Goal: Task Accomplishment & Management: Use online tool/utility

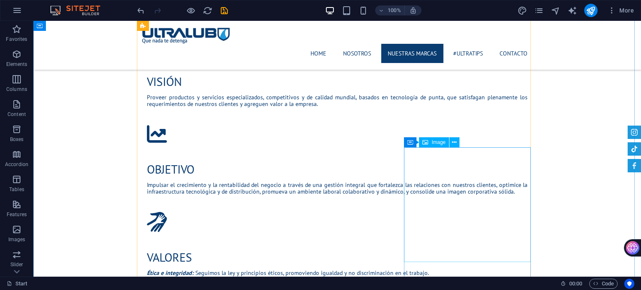
scroll to position [878, 0]
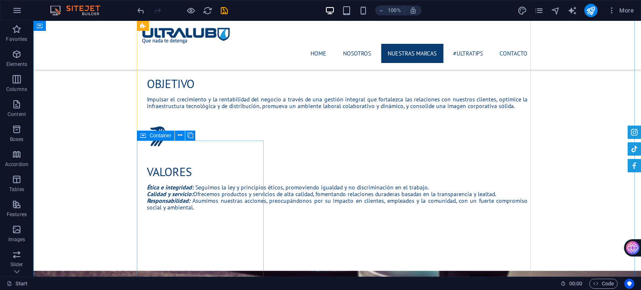
click at [143, 134] on icon at bounding box center [143, 136] width 6 height 10
click at [183, 134] on button at bounding box center [180, 136] width 10 height 10
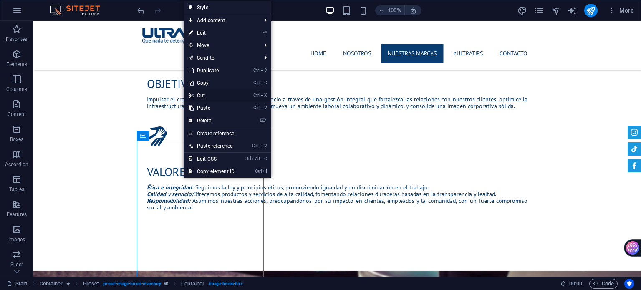
click at [209, 99] on link "Ctrl X Cut" at bounding box center [212, 95] width 56 height 13
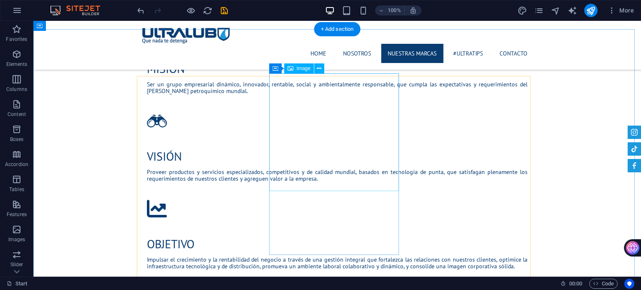
scroll to position [711, 0]
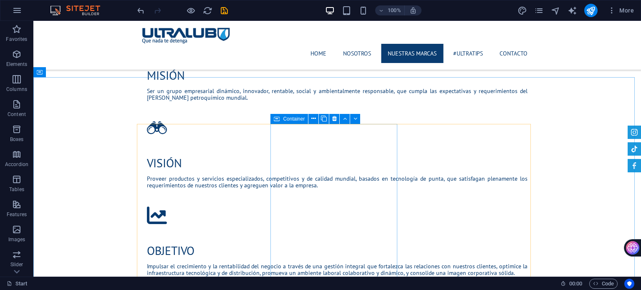
click at [276, 118] on icon at bounding box center [277, 119] width 6 height 10
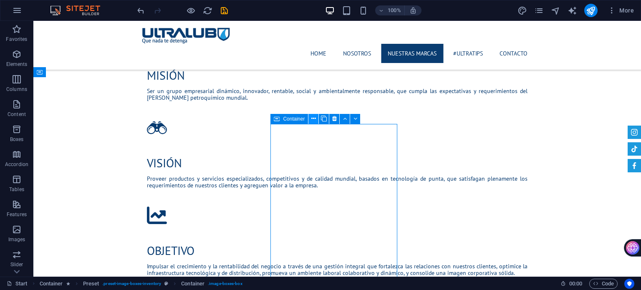
click at [310, 115] on button at bounding box center [313, 119] width 10 height 10
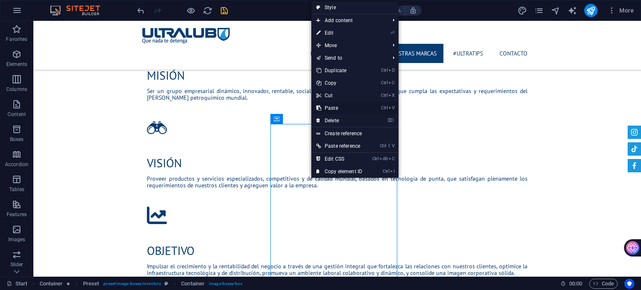
click at [339, 111] on link "Ctrl V Paste" at bounding box center [339, 108] width 56 height 13
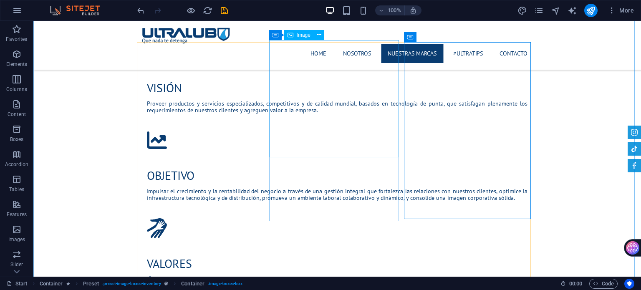
scroll to position [878, 0]
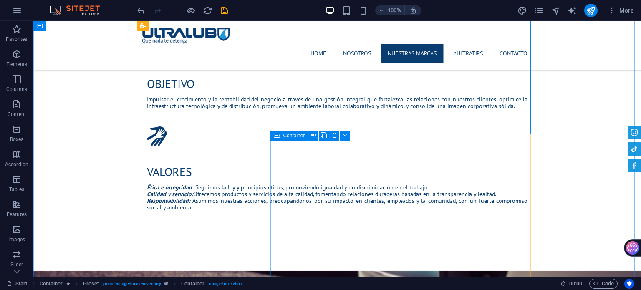
click at [276, 136] on icon at bounding box center [277, 136] width 6 height 10
click at [317, 133] on button at bounding box center [313, 136] width 10 height 10
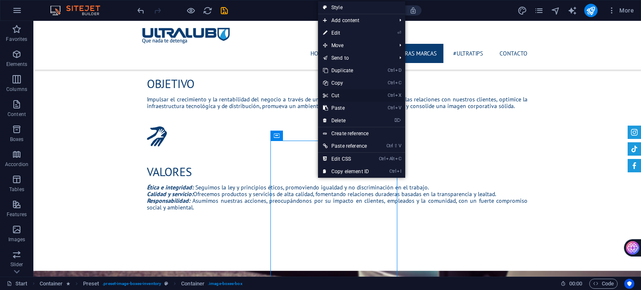
click at [346, 96] on link "Ctrl X Cut" at bounding box center [346, 95] width 56 height 13
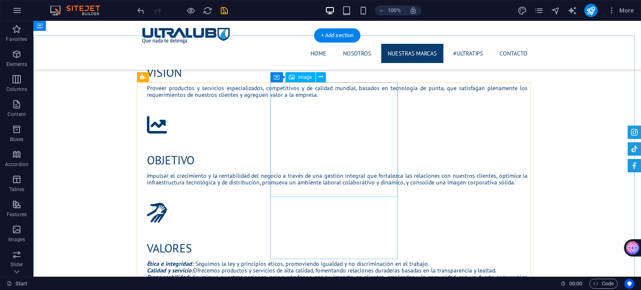
scroll to position [753, 0]
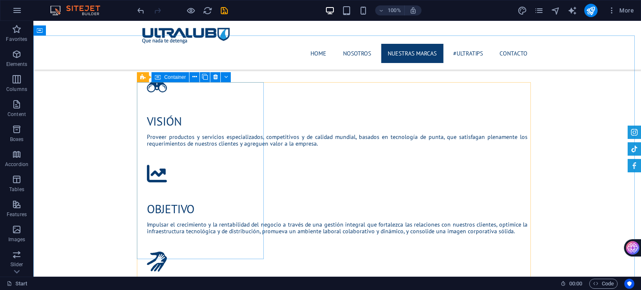
click at [156, 75] on icon at bounding box center [158, 77] width 6 height 10
click at [194, 78] on icon at bounding box center [194, 77] width 5 height 9
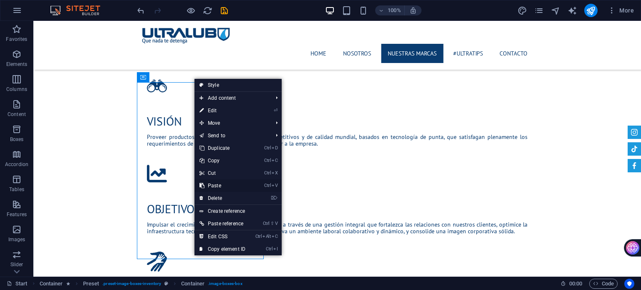
click at [229, 182] on link "Ctrl V Paste" at bounding box center [222, 185] width 56 height 13
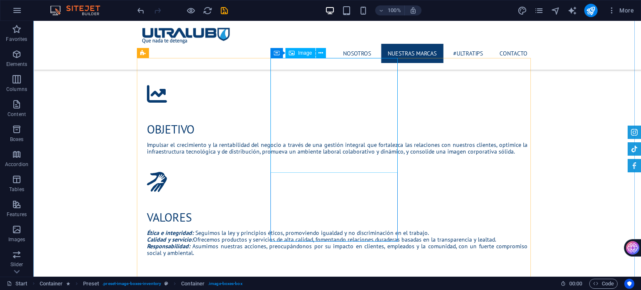
scroll to position [836, 0]
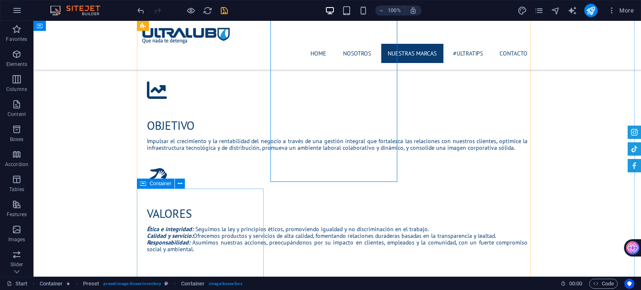
click at [143, 182] on icon at bounding box center [143, 184] width 6 height 10
click at [143, 185] on icon at bounding box center [143, 184] width 6 height 10
click at [178, 183] on icon at bounding box center [180, 183] width 5 height 9
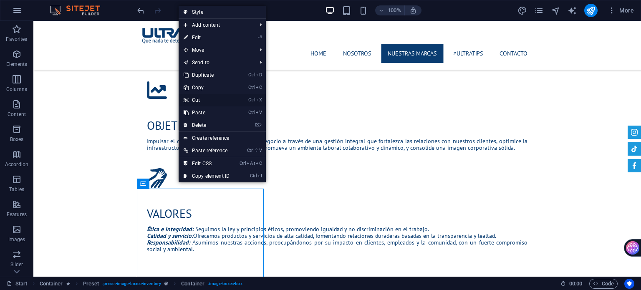
click at [215, 101] on link "Ctrl X Cut" at bounding box center [207, 100] width 56 height 13
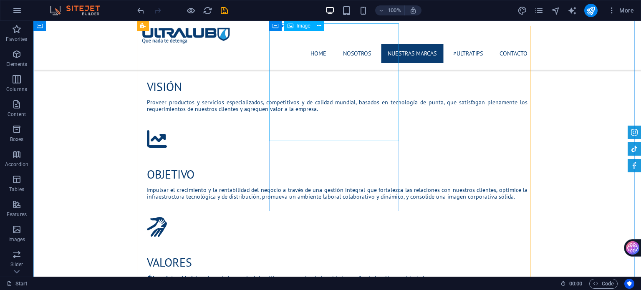
scroll to position [753, 0]
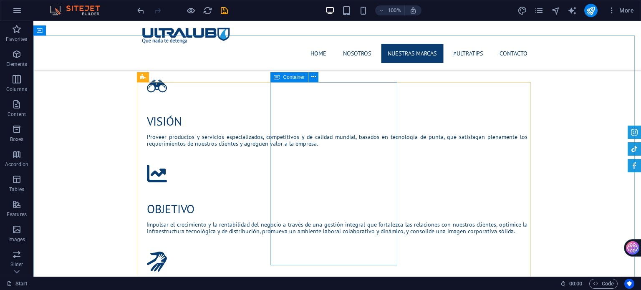
click at [276, 75] on icon at bounding box center [277, 77] width 6 height 10
click at [314, 76] on icon at bounding box center [313, 77] width 5 height 9
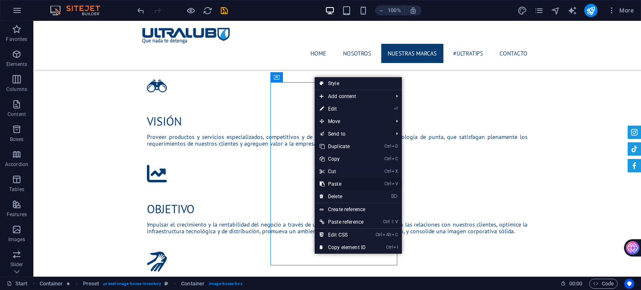
click at [346, 181] on link "Ctrl V Paste" at bounding box center [343, 184] width 56 height 13
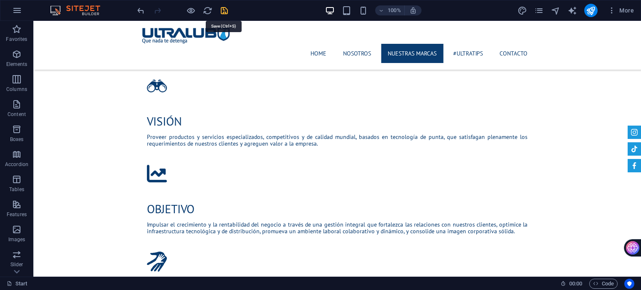
click at [222, 12] on icon "save" at bounding box center [224, 11] width 10 height 10
checkbox input "false"
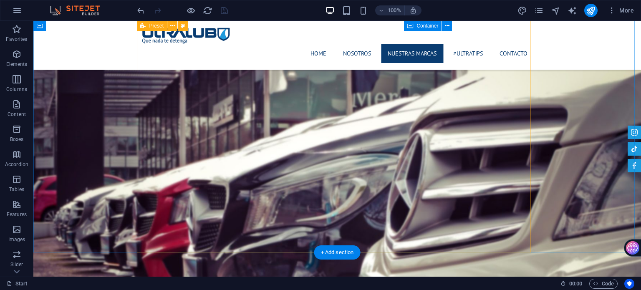
scroll to position [1087, 0]
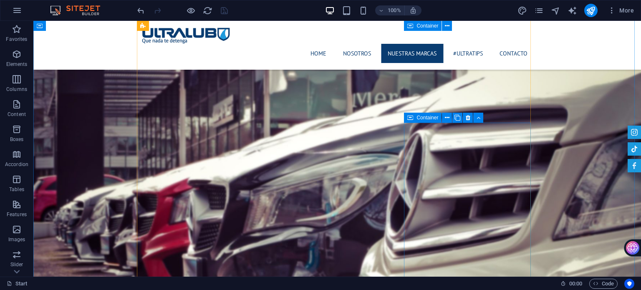
click at [409, 118] on icon at bounding box center [410, 118] width 6 height 10
click at [446, 118] on icon at bounding box center [447, 117] width 5 height 9
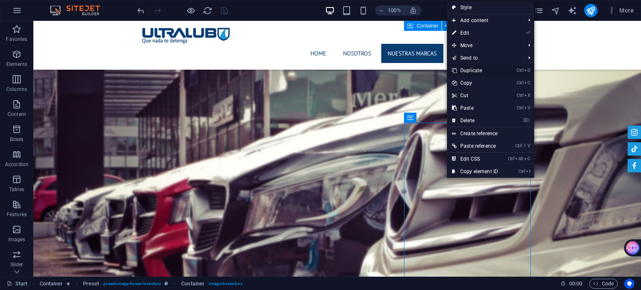
click at [472, 70] on link "Ctrl D Duplicate" at bounding box center [475, 70] width 56 height 13
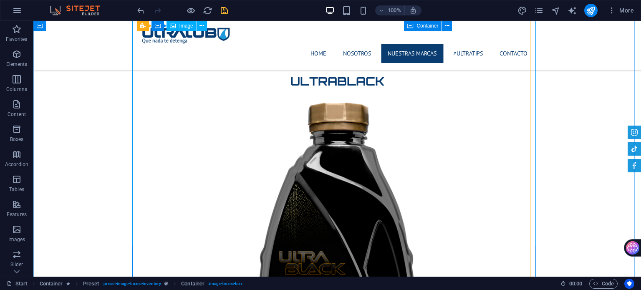
scroll to position [1620, 0]
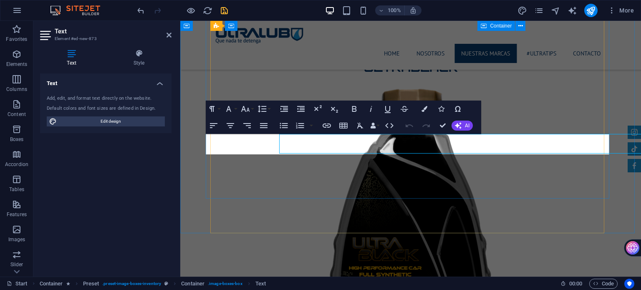
scroll to position [1620, 0]
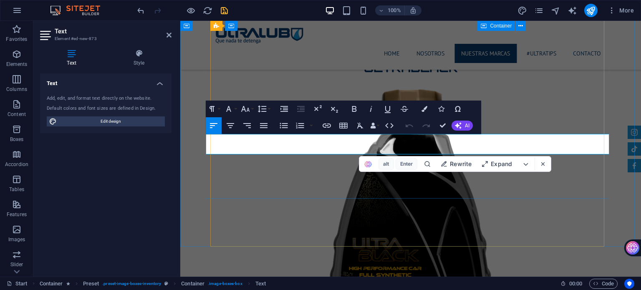
drag, startPoint x: 408, startPoint y: 143, endPoint x: 501, endPoint y: 148, distance: 92.3
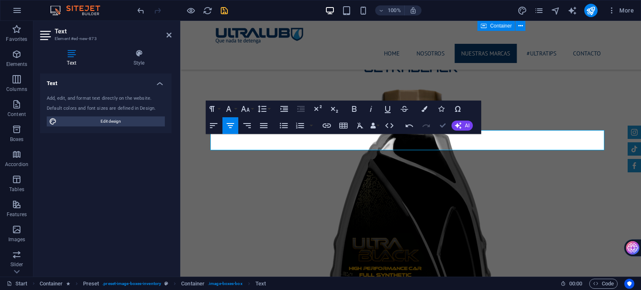
drag, startPoint x: 441, startPoint y: 130, endPoint x: 419, endPoint y: 110, distance: 29.5
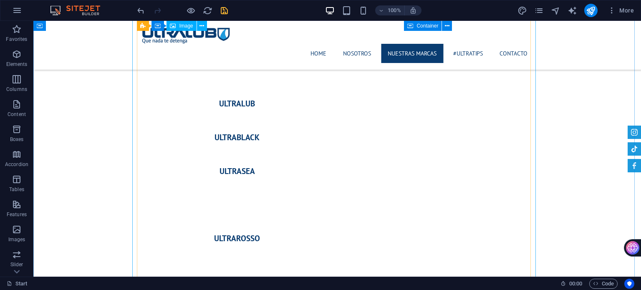
scroll to position [1328, 0]
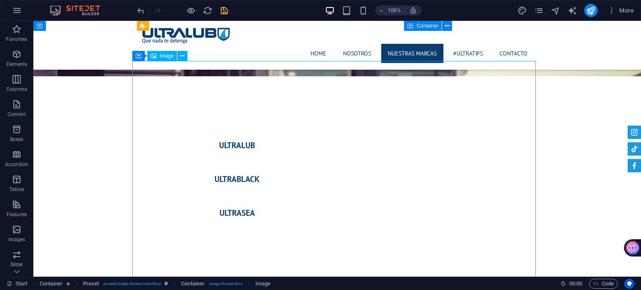
select select "%"
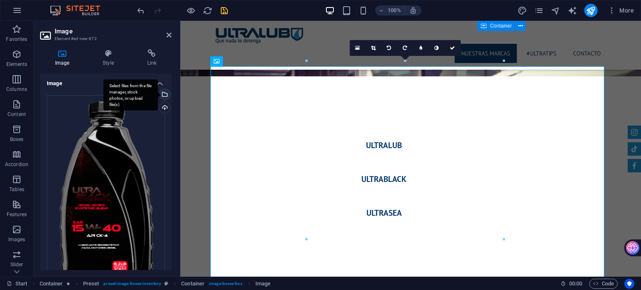
click at [158, 94] on div "Select files from the file manager, stock photos, or upload file(s)" at bounding box center [130, 94] width 54 height 31
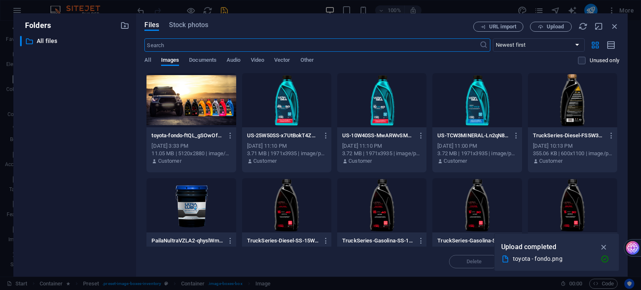
scroll to position [1448, 0]
click at [554, 25] on span "Upload" at bounding box center [554, 26] width 17 height 5
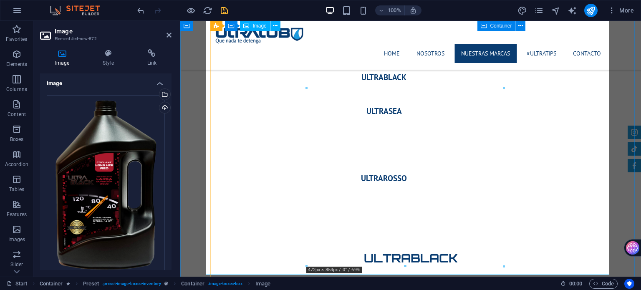
scroll to position [1370, 0]
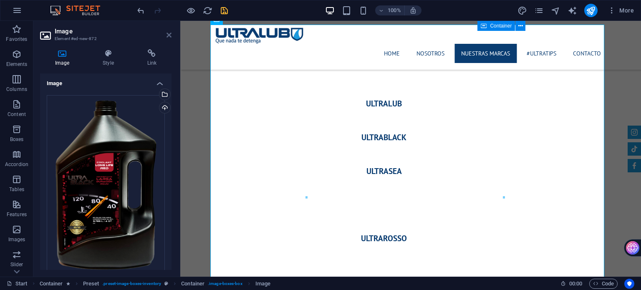
click at [167, 36] on icon at bounding box center [168, 35] width 5 height 7
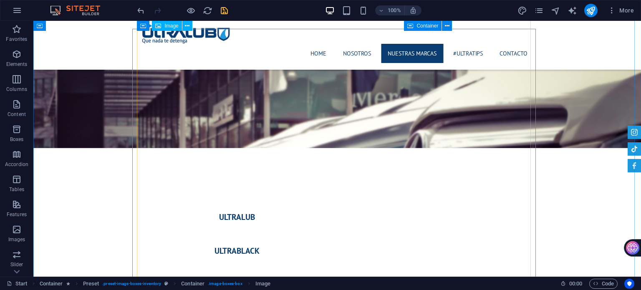
scroll to position [1245, 0]
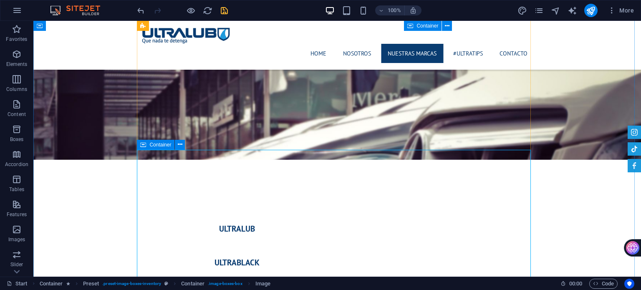
click at [140, 141] on icon at bounding box center [143, 145] width 6 height 10
click at [143, 144] on icon at bounding box center [143, 145] width 6 height 10
click at [181, 145] on icon at bounding box center [180, 144] width 5 height 9
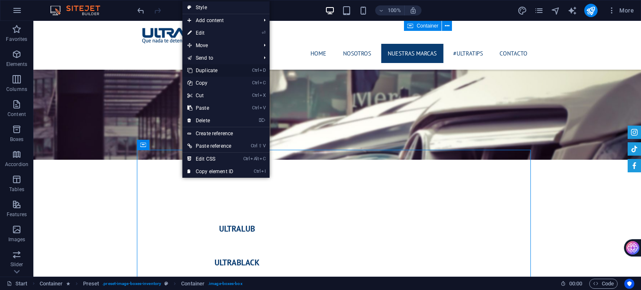
click at [217, 68] on link "Ctrl D Duplicate" at bounding box center [210, 70] width 56 height 13
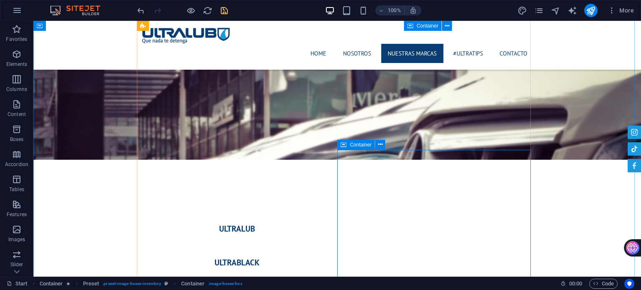
click at [345, 147] on icon at bounding box center [343, 145] width 6 height 10
click at [382, 143] on icon at bounding box center [380, 144] width 5 height 9
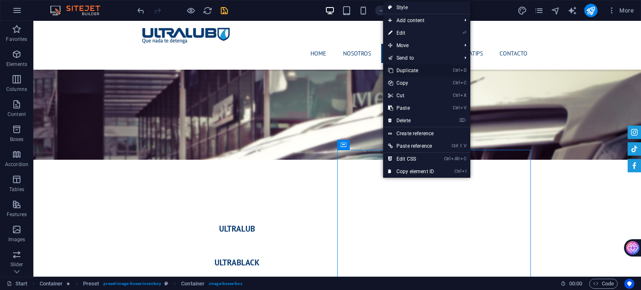
click at [408, 70] on link "Ctrl D Duplicate" at bounding box center [411, 70] width 56 height 13
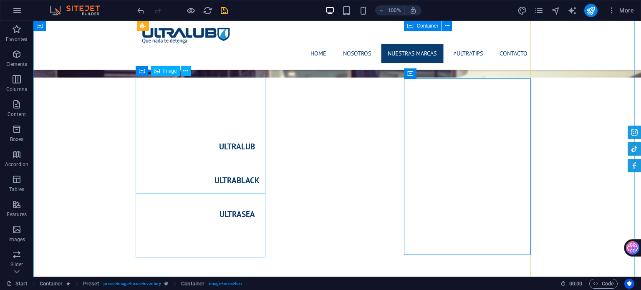
scroll to position [1328, 0]
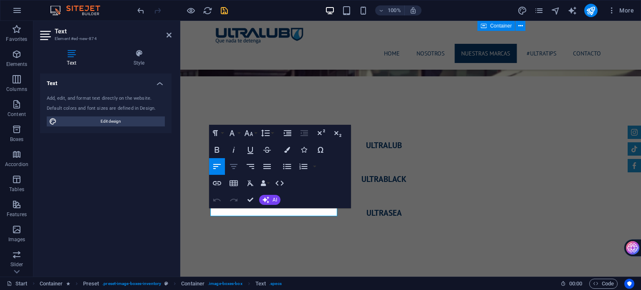
click at [234, 166] on icon "button" at bounding box center [234, 166] width 8 height 5
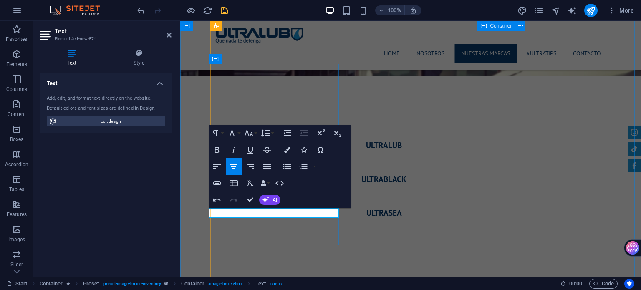
copy p "REFRIGERANTE LARGA DURACIÓN ROJO 50%"
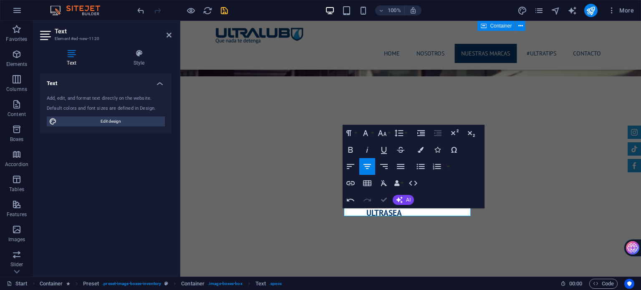
drag, startPoint x: 384, startPoint y: 195, endPoint x: 353, endPoint y: 174, distance: 36.9
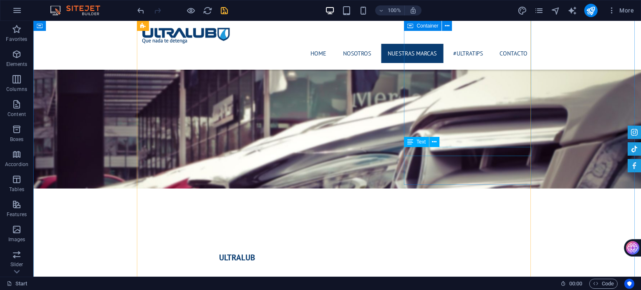
scroll to position [1203, 0]
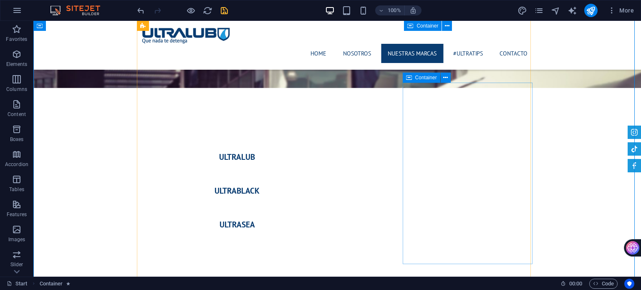
scroll to position [1328, 0]
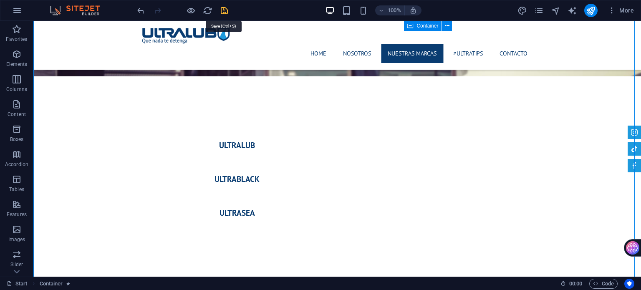
click at [225, 10] on icon "save" at bounding box center [224, 11] width 10 height 10
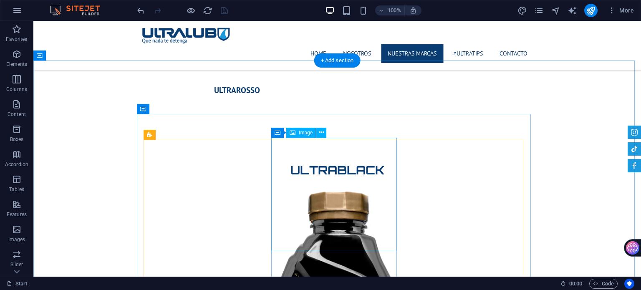
scroll to position [1495, 0]
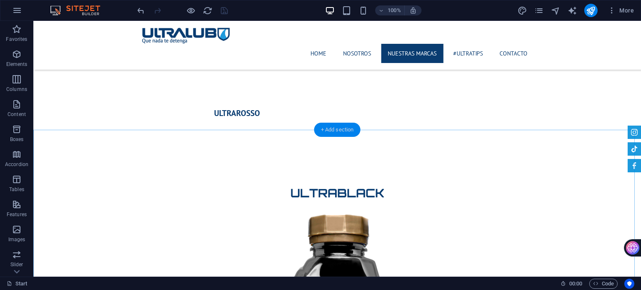
click at [336, 131] on div "+ Add section" at bounding box center [337, 130] width 46 height 14
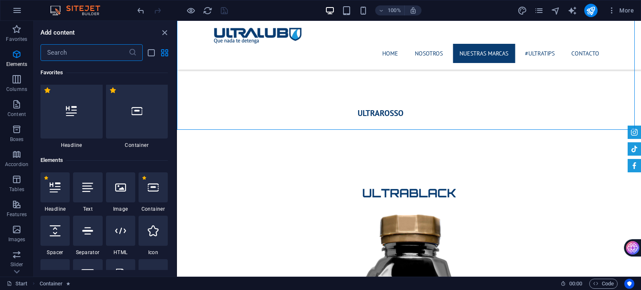
scroll to position [0, 0]
click at [133, 111] on icon at bounding box center [136, 112] width 11 height 11
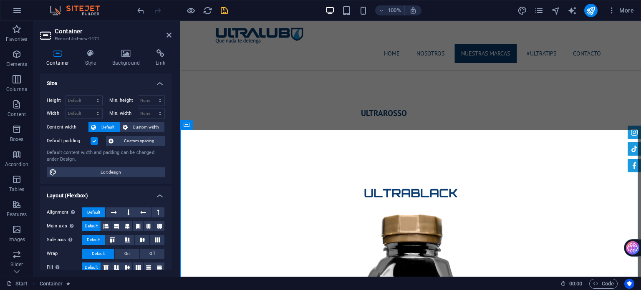
click at [133, 111] on div "Container Element #ed-new-1471 Container Style Background Link Size Height Defa…" at bounding box center [336, 149] width 607 height 256
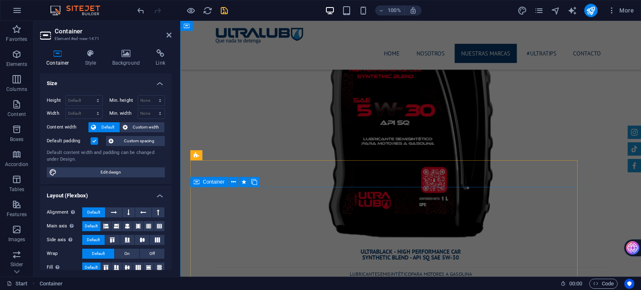
scroll to position [2913, 0]
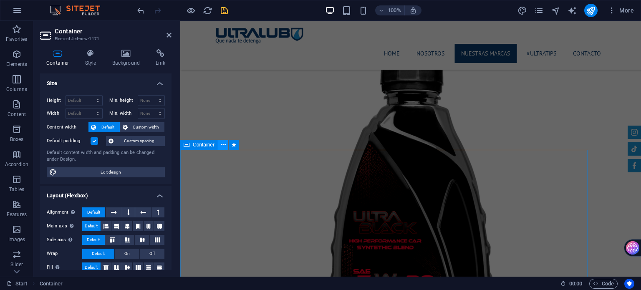
click at [222, 146] on icon at bounding box center [223, 145] width 5 height 9
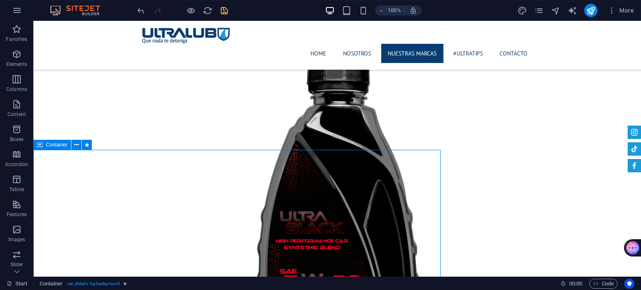
click at [48, 146] on span "Container" at bounding box center [57, 144] width 22 height 5
click at [78, 146] on icon at bounding box center [76, 145] width 5 height 9
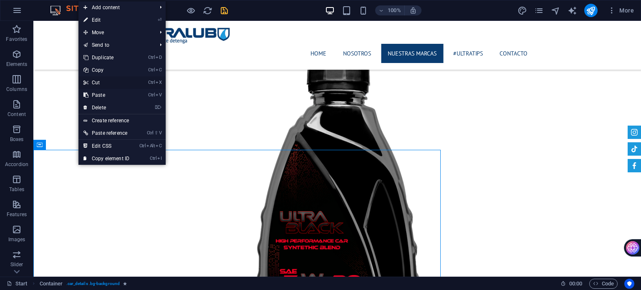
click at [116, 83] on link "Ctrl X Cut" at bounding box center [106, 82] width 56 height 13
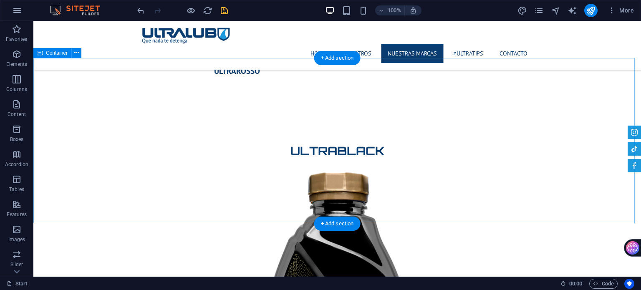
scroll to position [1537, 0]
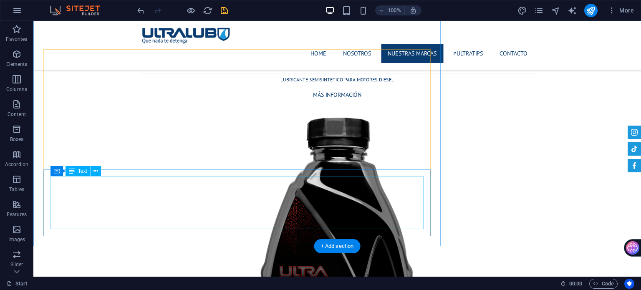
scroll to position [4290, 0]
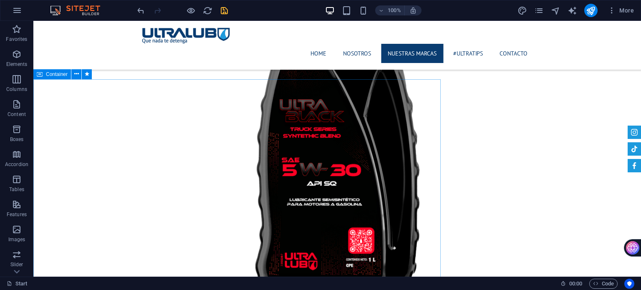
click at [60, 73] on span "Container" at bounding box center [57, 74] width 22 height 5
click at [74, 73] on icon at bounding box center [76, 74] width 5 height 9
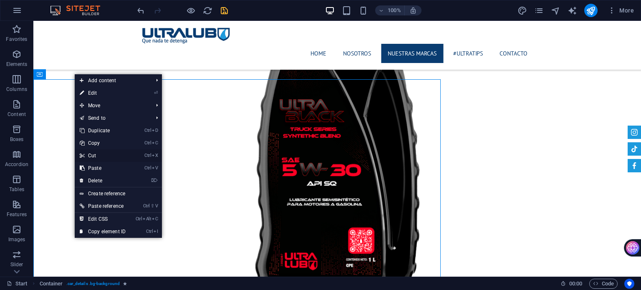
click at [112, 156] on link "Ctrl X Cut" at bounding box center [103, 155] width 56 height 13
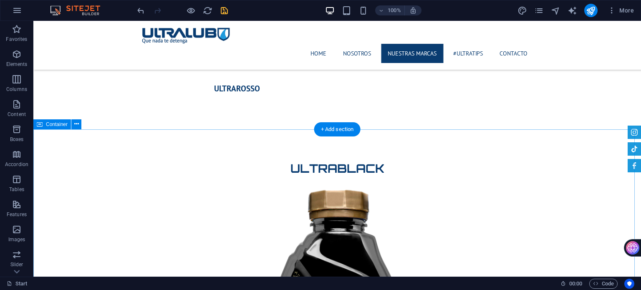
scroll to position [1537, 0]
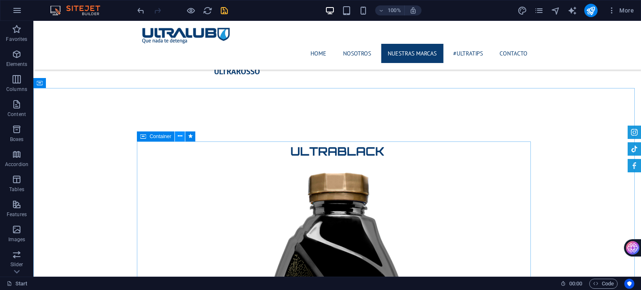
click at [179, 136] on icon at bounding box center [180, 136] width 5 height 9
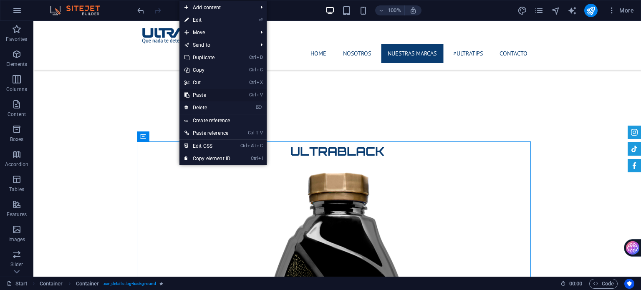
click at [209, 93] on link "Ctrl V Paste" at bounding box center [207, 95] width 56 height 13
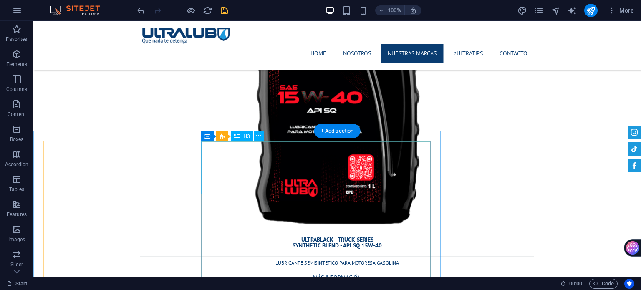
scroll to position [4788, 0]
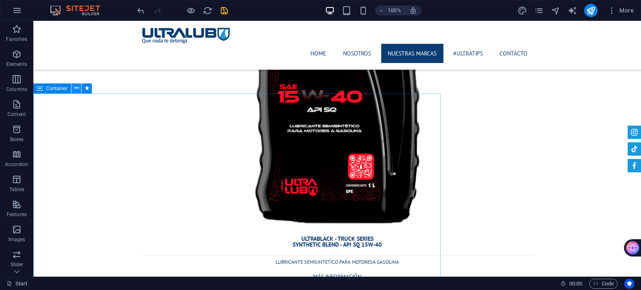
click at [76, 88] on icon at bounding box center [76, 88] width 5 height 9
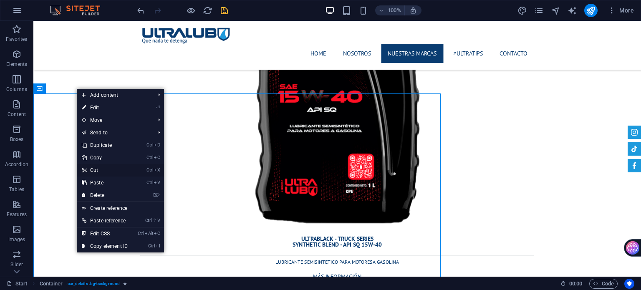
click at [114, 170] on link "Ctrl X Cut" at bounding box center [105, 170] width 56 height 13
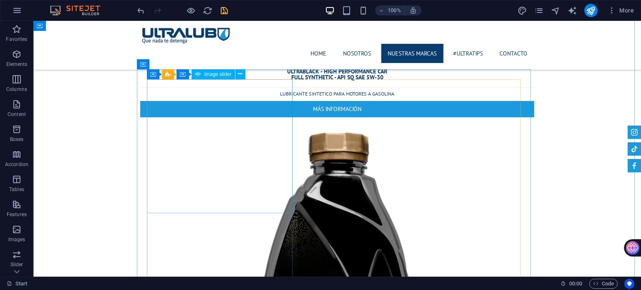
scroll to position [1993, 0]
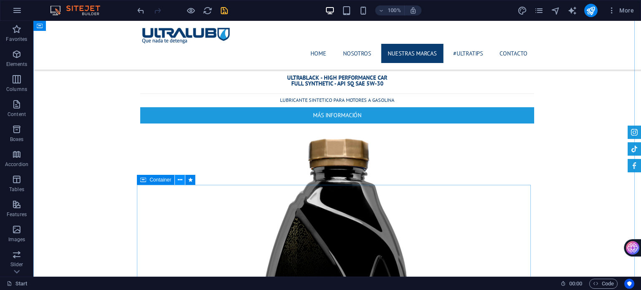
click at [179, 178] on icon at bounding box center [180, 180] width 5 height 9
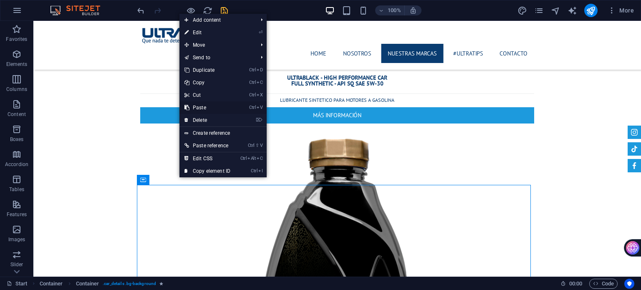
click at [225, 106] on link "Ctrl V Paste" at bounding box center [207, 107] width 56 height 13
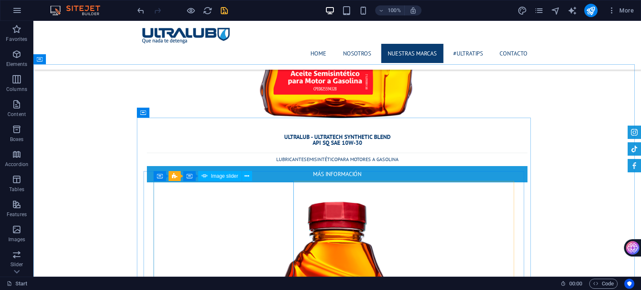
scroll to position [10501, 0]
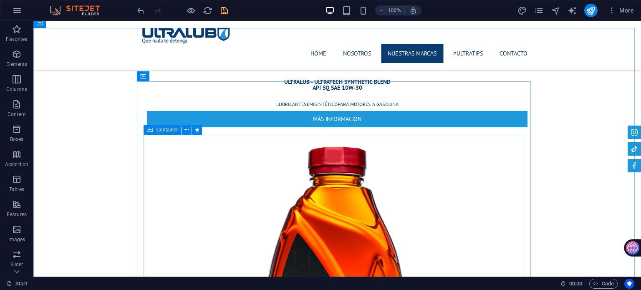
click at [167, 131] on span "Container" at bounding box center [167, 129] width 22 height 5
click at [186, 130] on icon at bounding box center [186, 130] width 5 height 9
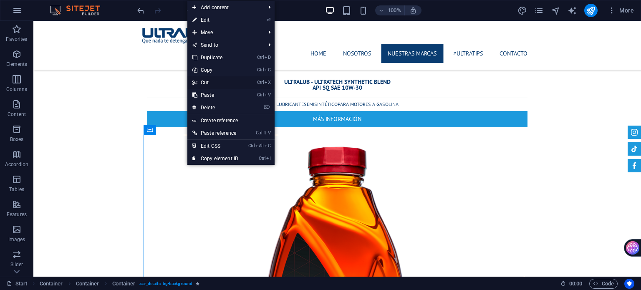
click at [218, 85] on link "Ctrl X Cut" at bounding box center [215, 82] width 56 height 13
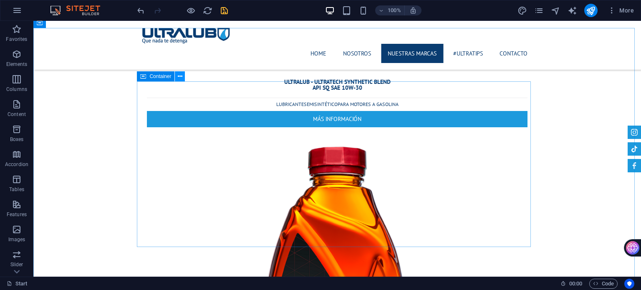
click at [179, 78] on icon at bounding box center [180, 76] width 5 height 9
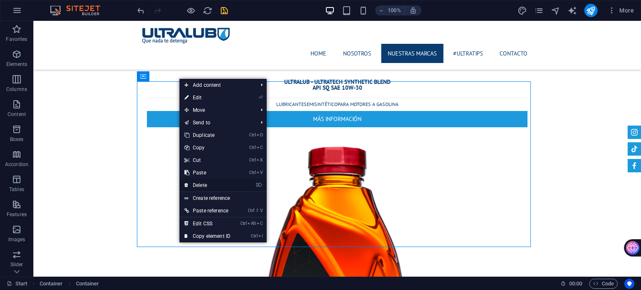
click at [212, 183] on link "⌦ Delete" at bounding box center [207, 185] width 56 height 13
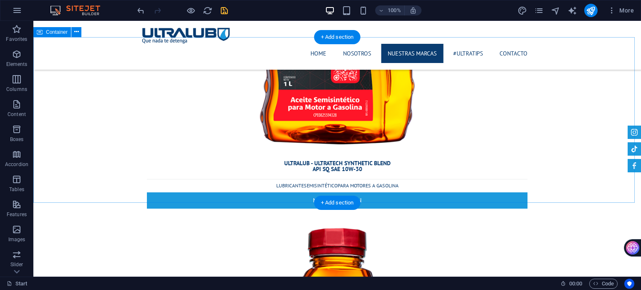
scroll to position [10418, 0]
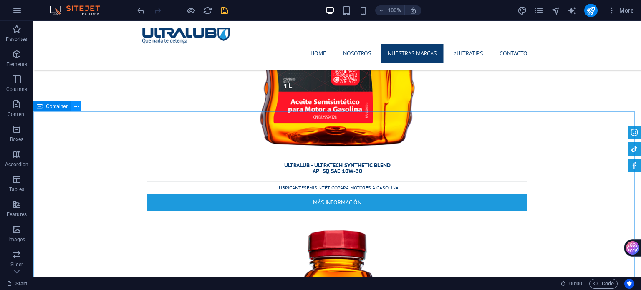
click at [73, 105] on button at bounding box center [76, 106] width 10 height 10
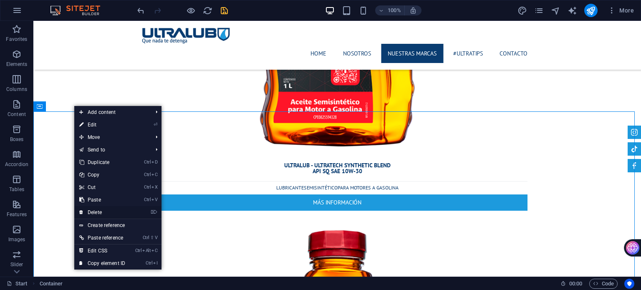
drag, startPoint x: 101, startPoint y: 211, endPoint x: 70, endPoint y: 190, distance: 37.8
click at [101, 211] on link "⌦ Delete" at bounding box center [102, 212] width 56 height 13
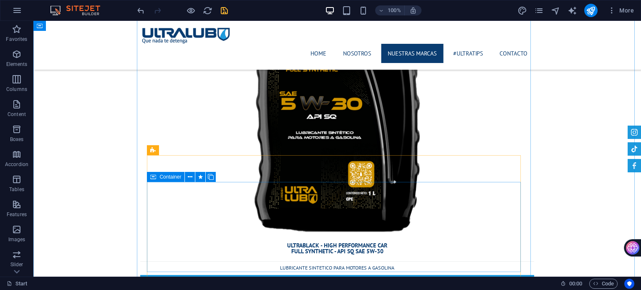
scroll to position [1492, 0]
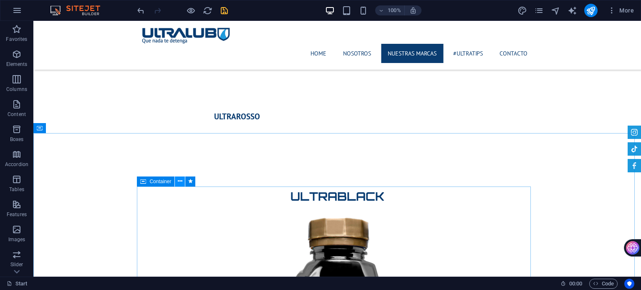
click at [181, 181] on icon at bounding box center [180, 181] width 5 height 9
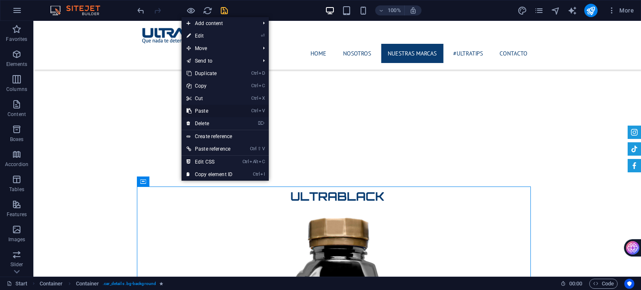
click at [231, 110] on link "Ctrl V Paste" at bounding box center [209, 111] width 56 height 13
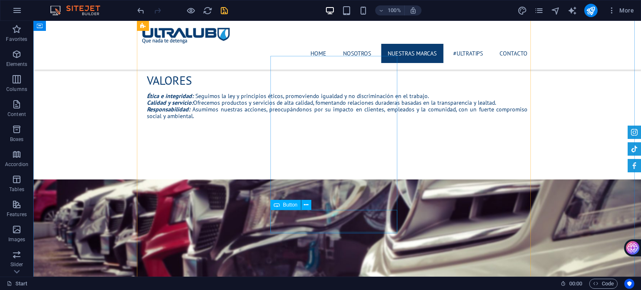
scroll to position [677, 0]
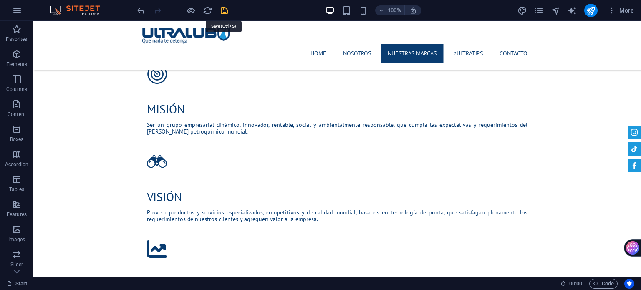
click at [222, 12] on icon "save" at bounding box center [224, 11] width 10 height 10
checkbox input "false"
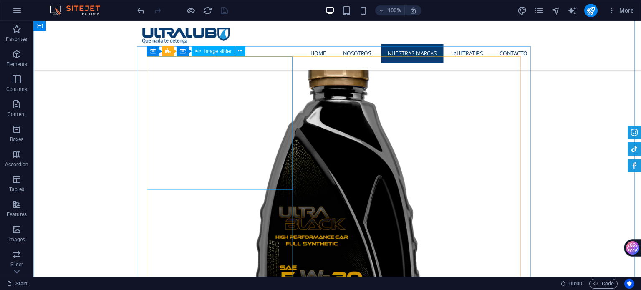
scroll to position [1599, 0]
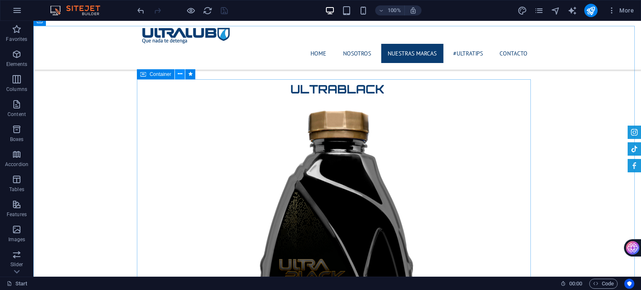
click at [179, 75] on icon at bounding box center [180, 74] width 5 height 9
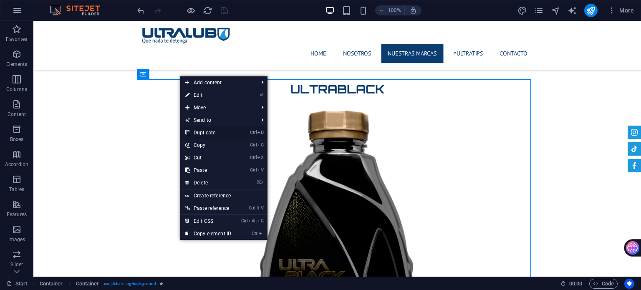
click at [214, 132] on link "Ctrl D Duplicate" at bounding box center [208, 132] width 56 height 13
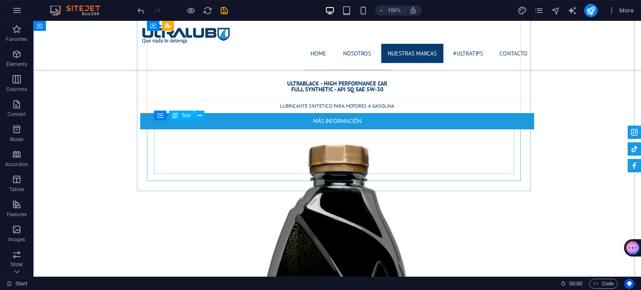
scroll to position [2112, 0]
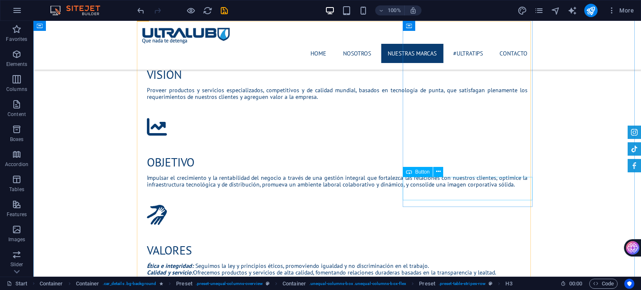
scroll to position [815, 0]
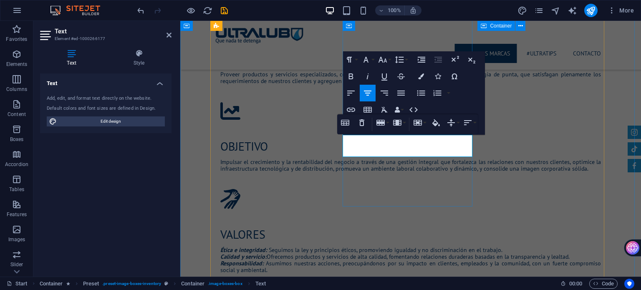
drag, startPoint x: 461, startPoint y: 152, endPoint x: 362, endPoint y: 147, distance: 99.4
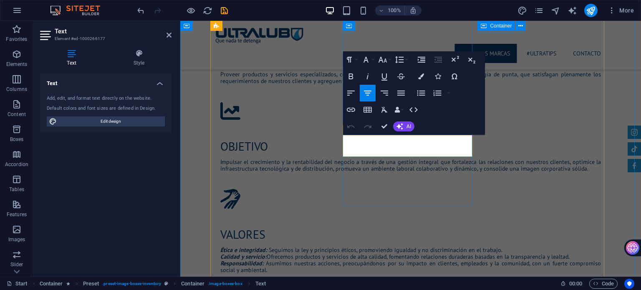
copy td "ULTRABLACK - TRUCK SERIES FULL SYNTHETIC - API SQ 5W-30"
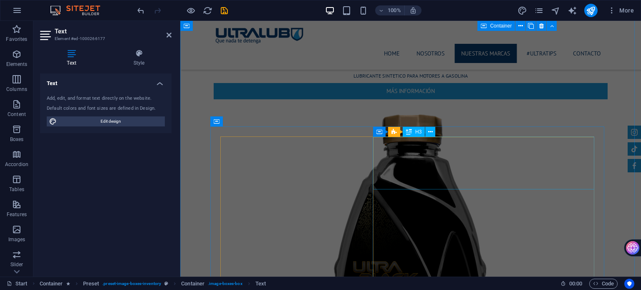
scroll to position [2067, 0]
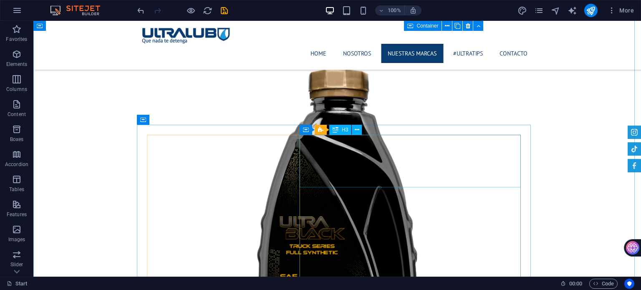
scroll to position [2107, 0]
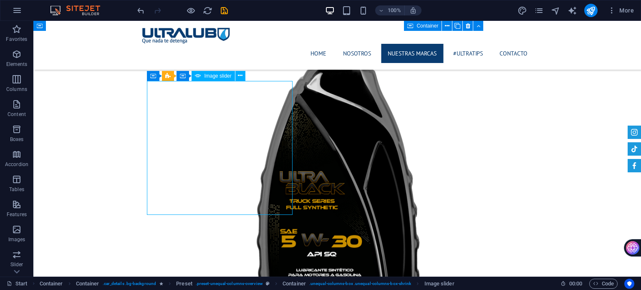
select select "ms"
select select "progressive"
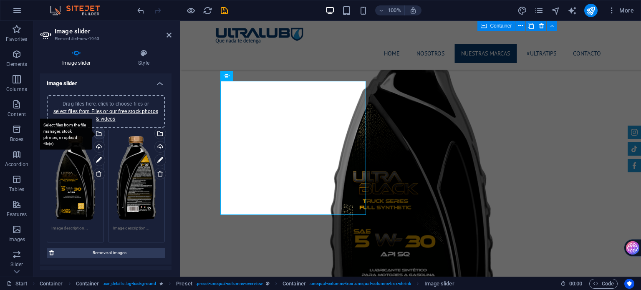
click at [92, 135] on div "Select files from the file manager, stock photos, or upload file(s)" at bounding box center [65, 133] width 54 height 31
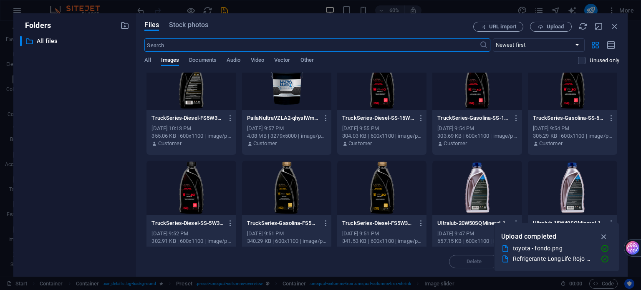
scroll to position [125, 0]
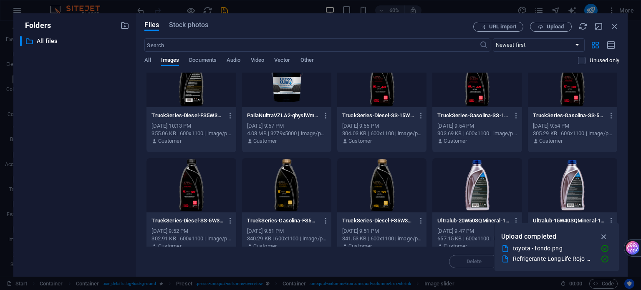
click at [290, 188] on div at bounding box center [286, 185] width 89 height 54
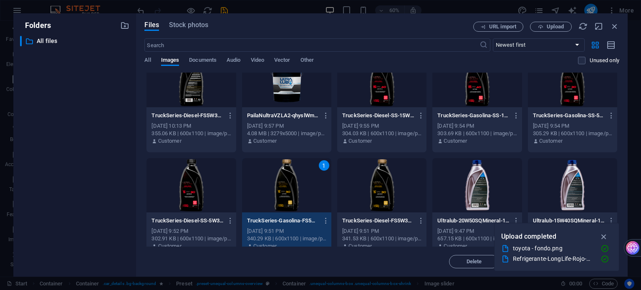
click at [290, 188] on div "1" at bounding box center [286, 185] width 89 height 54
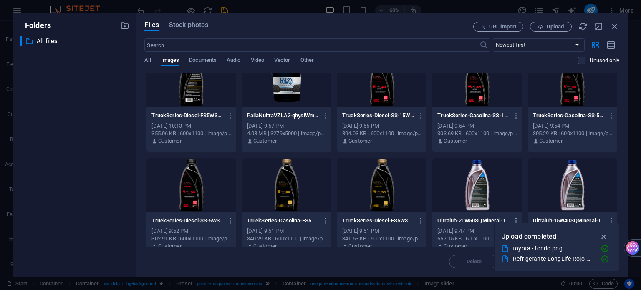
click at [290, 188] on div at bounding box center [286, 185] width 89 height 54
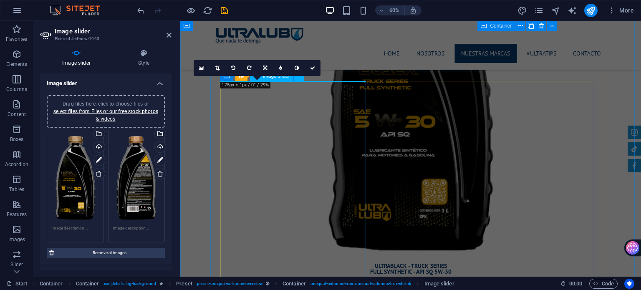
scroll to position [2107, 0]
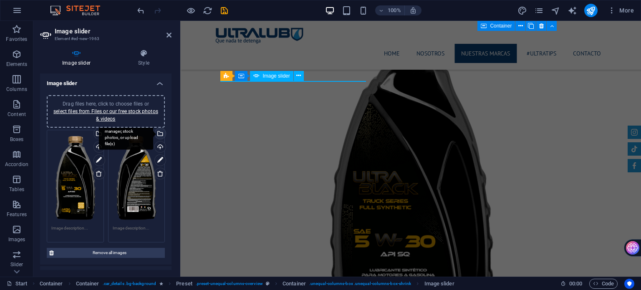
click at [160, 133] on div "Select files from the file manager, stock photos, or upload file(s)" at bounding box center [159, 134] width 13 height 13
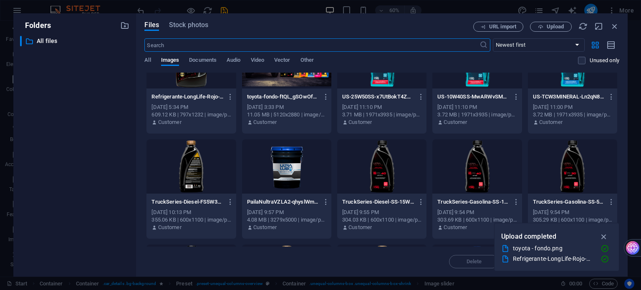
scroll to position [42, 0]
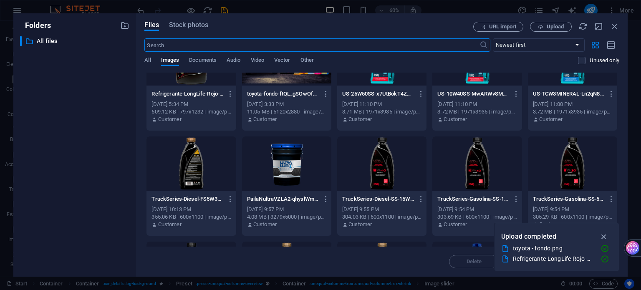
click at [192, 166] on div at bounding box center [190, 163] width 89 height 54
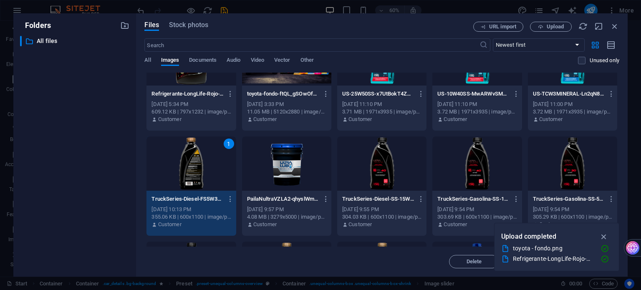
click at [192, 166] on div "1" at bounding box center [190, 163] width 89 height 54
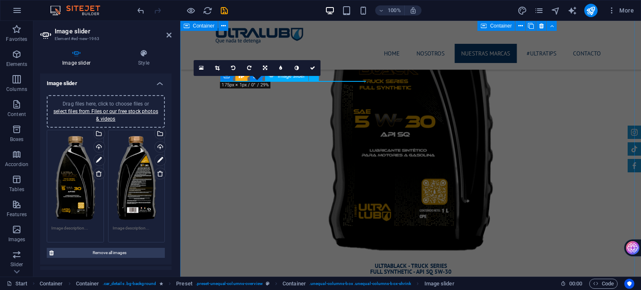
scroll to position [2107, 0]
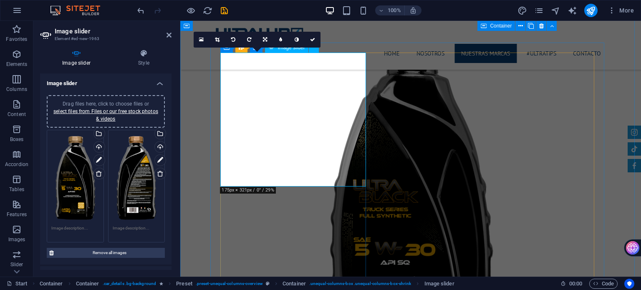
scroll to position [2149, 0]
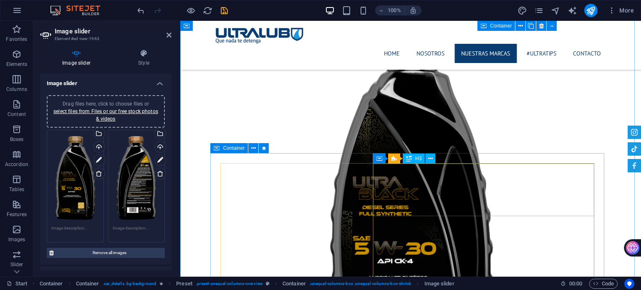
scroll to position [2566, 0]
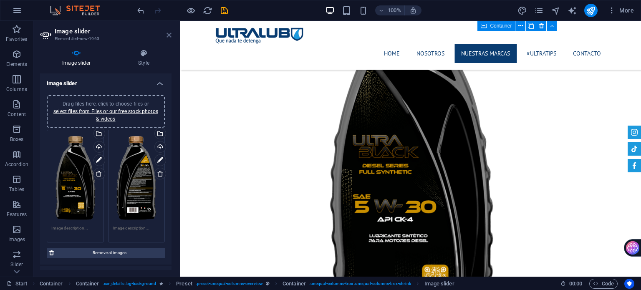
click at [169, 38] on icon at bounding box center [168, 35] width 5 height 7
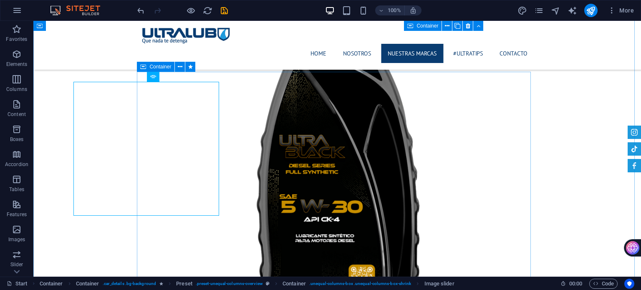
scroll to position [2106, 0]
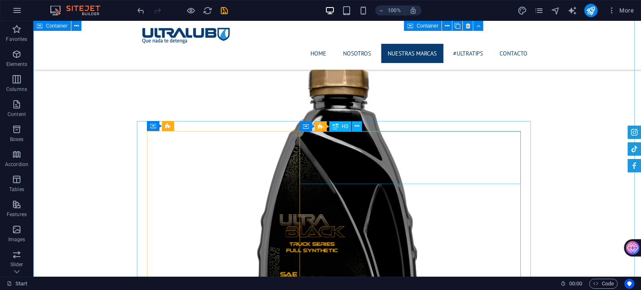
scroll to position [1897, 0]
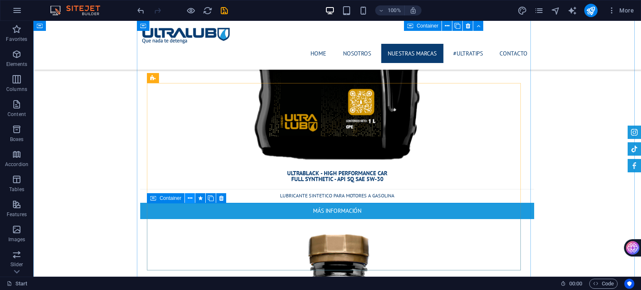
click at [191, 198] on icon at bounding box center [190, 198] width 5 height 9
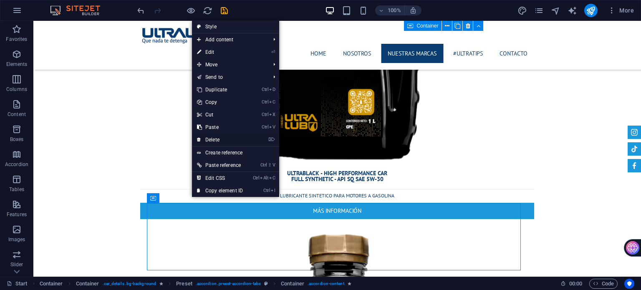
click at [218, 140] on link "⌦ Delete" at bounding box center [220, 139] width 56 height 13
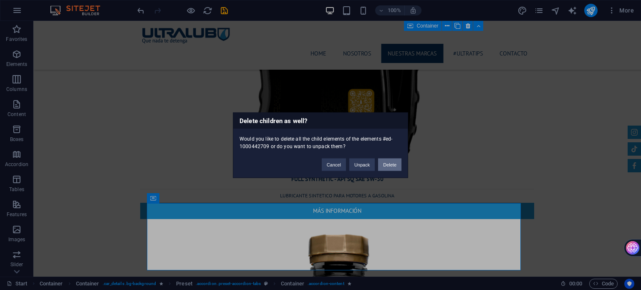
drag, startPoint x: 397, startPoint y: 162, endPoint x: 363, endPoint y: 149, distance: 36.6
click at [397, 162] on button "Delete" at bounding box center [389, 164] width 23 height 13
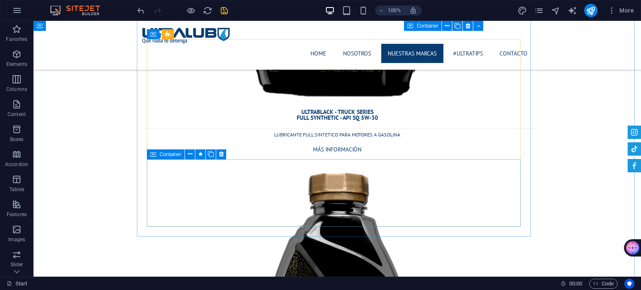
scroll to position [2356, 0]
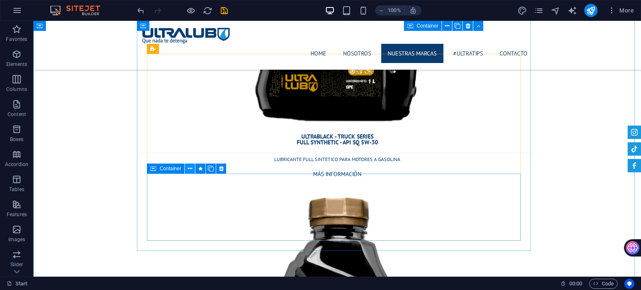
click at [189, 168] on icon at bounding box center [190, 168] width 5 height 9
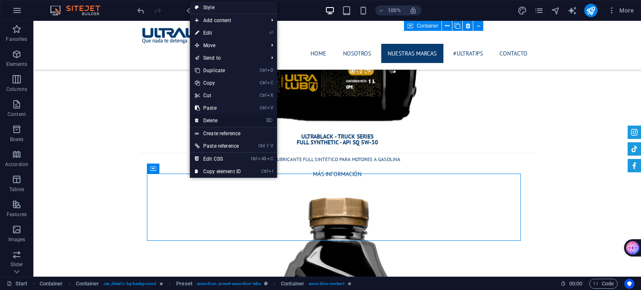
click at [218, 120] on link "⌦ Delete" at bounding box center [218, 120] width 56 height 13
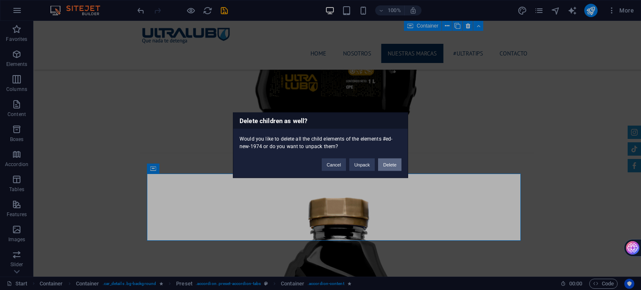
click at [382, 165] on button "Delete" at bounding box center [389, 164] width 23 height 13
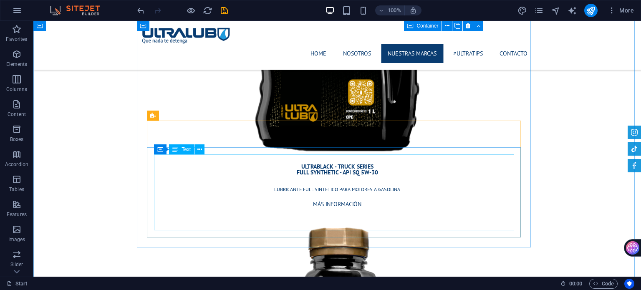
scroll to position [2231, 0]
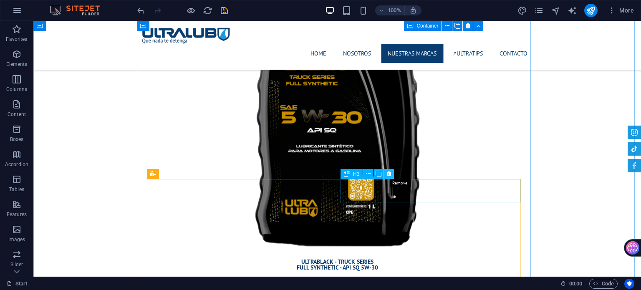
click at [387, 178] on icon at bounding box center [389, 173] width 5 height 9
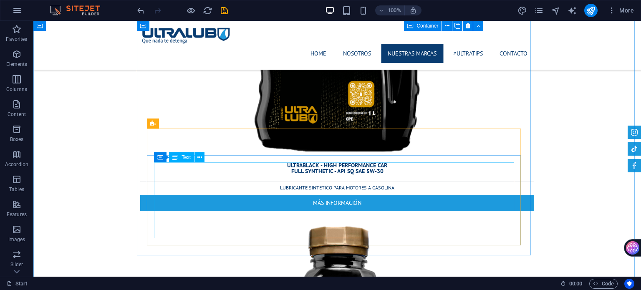
scroll to position [1814, 0]
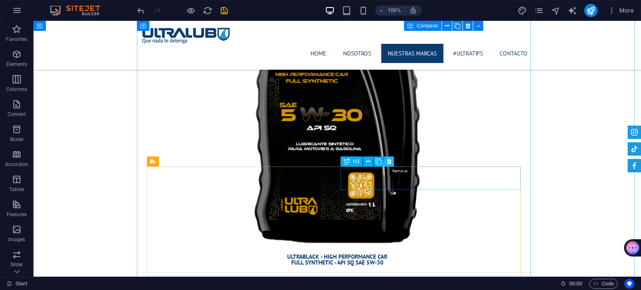
click at [390, 163] on icon at bounding box center [389, 161] width 5 height 9
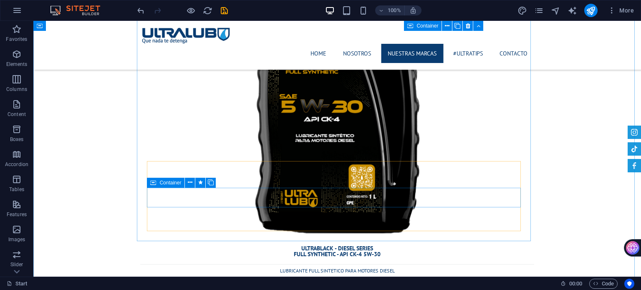
scroll to position [2732, 0]
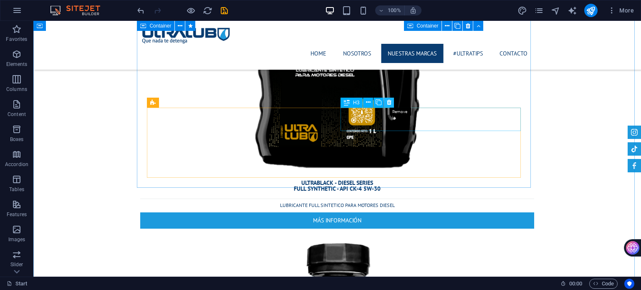
drag, startPoint x: 390, startPoint y: 104, endPoint x: 301, endPoint y: 123, distance: 90.3
click at [390, 104] on icon at bounding box center [389, 102] width 5 height 9
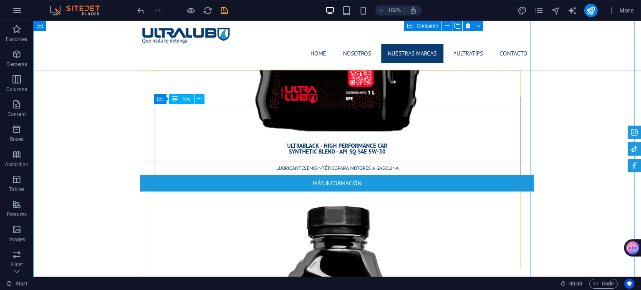
scroll to position [3190, 0]
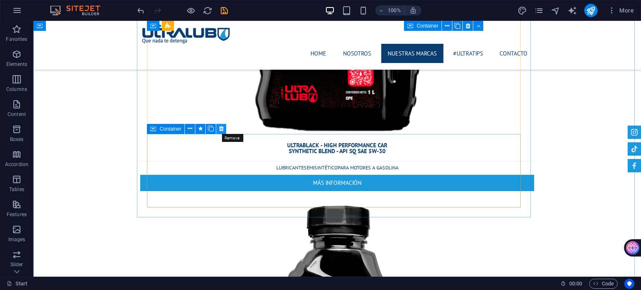
click at [221, 126] on icon at bounding box center [221, 128] width 5 height 9
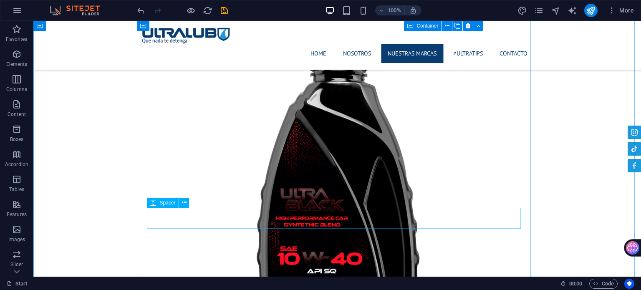
scroll to position [3566, 0]
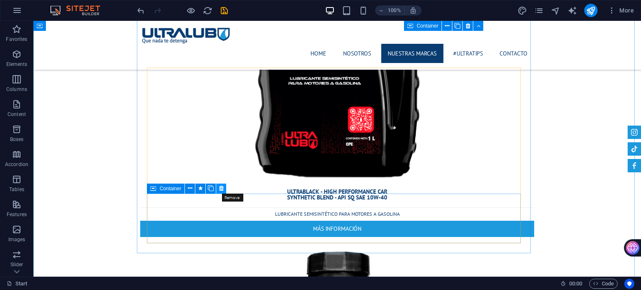
drag, startPoint x: 221, startPoint y: 190, endPoint x: 181, endPoint y: 190, distance: 39.6
click at [221, 190] on icon at bounding box center [221, 188] width 5 height 9
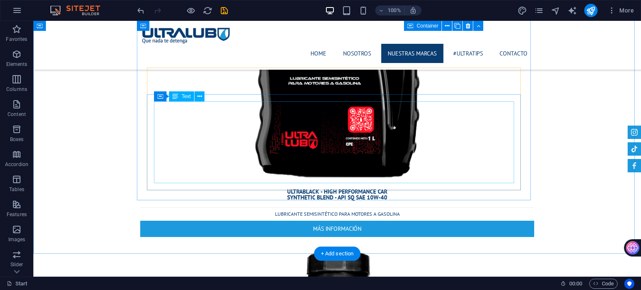
scroll to position [3441, 0]
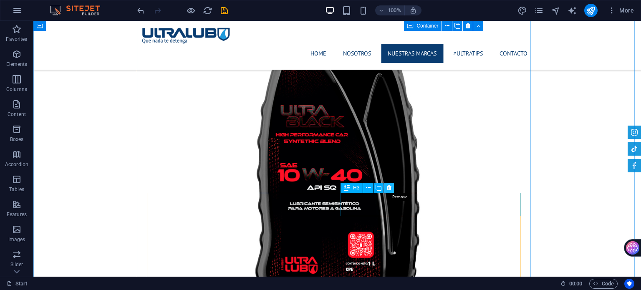
click at [388, 187] on icon at bounding box center [389, 188] width 5 height 9
